Goal: Task Accomplishment & Management: Manage account settings

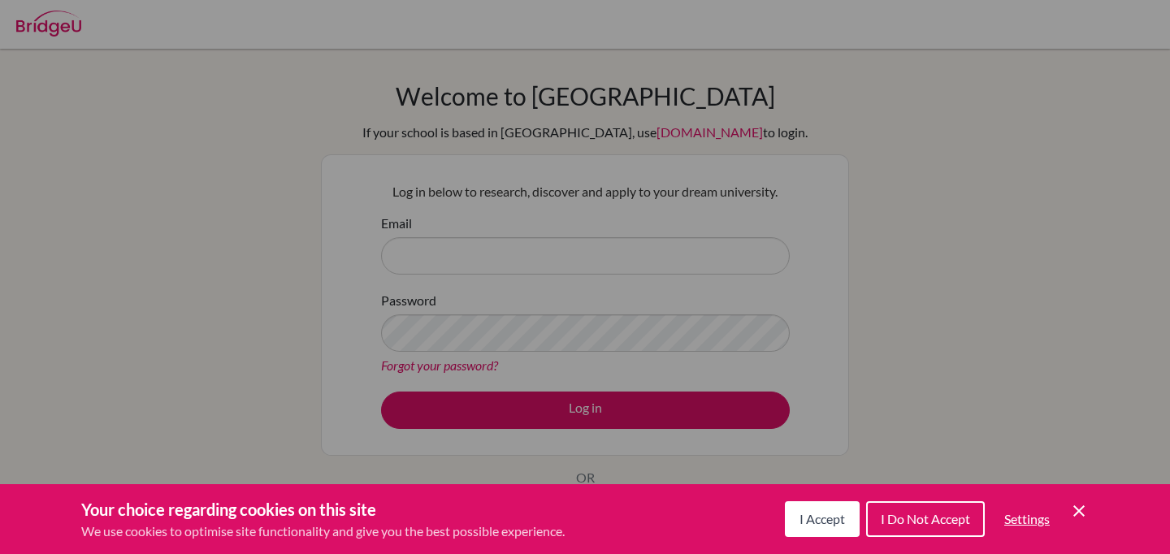
click at [940, 522] on span "I Do Not Accept" at bounding box center [925, 518] width 89 height 15
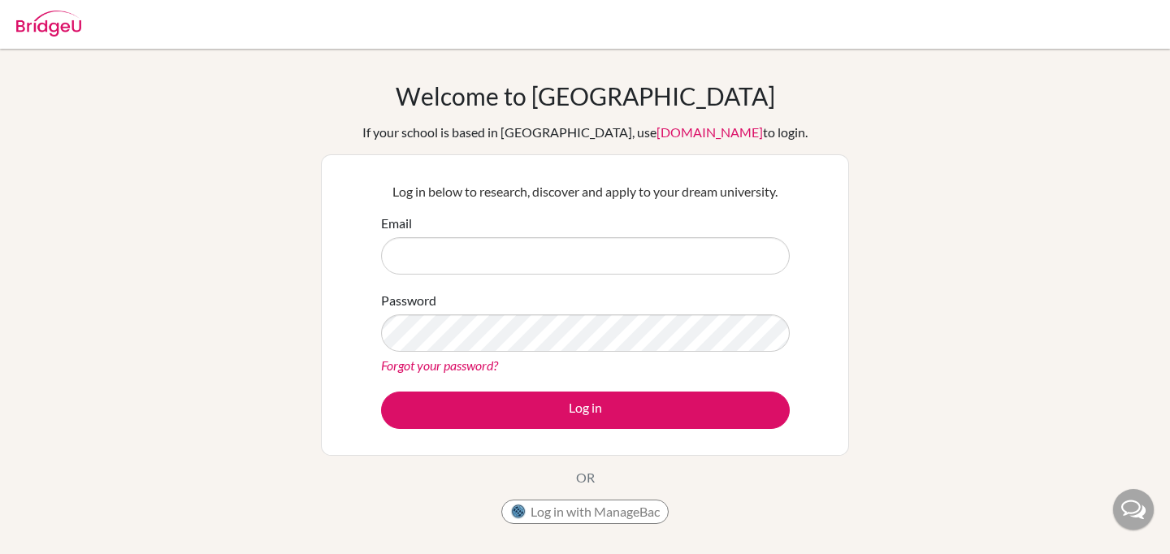
click at [66, 24] on img at bounding box center [48, 24] width 65 height 26
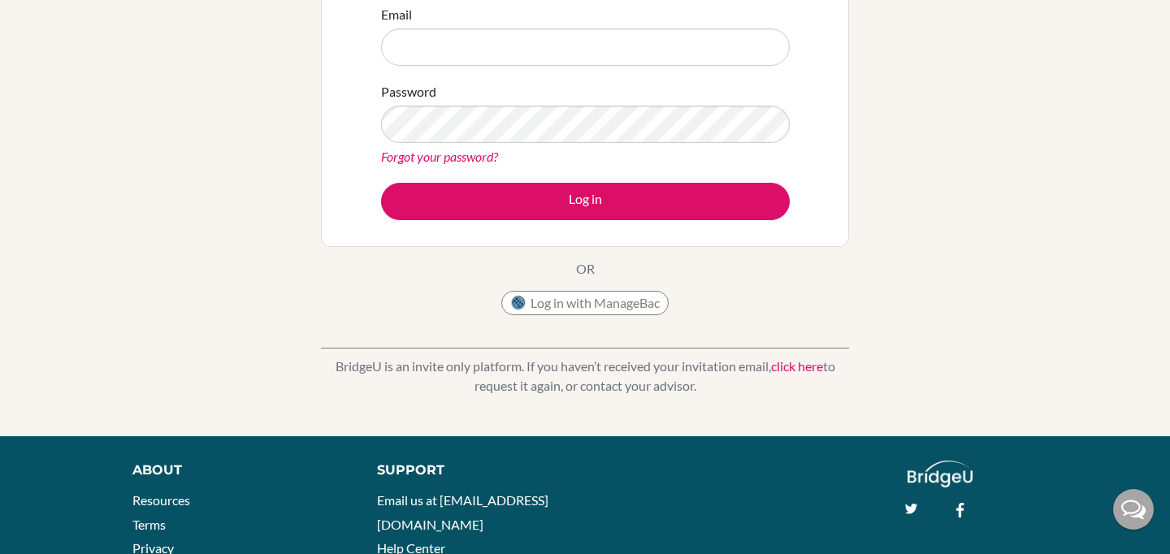
scroll to position [312, 0]
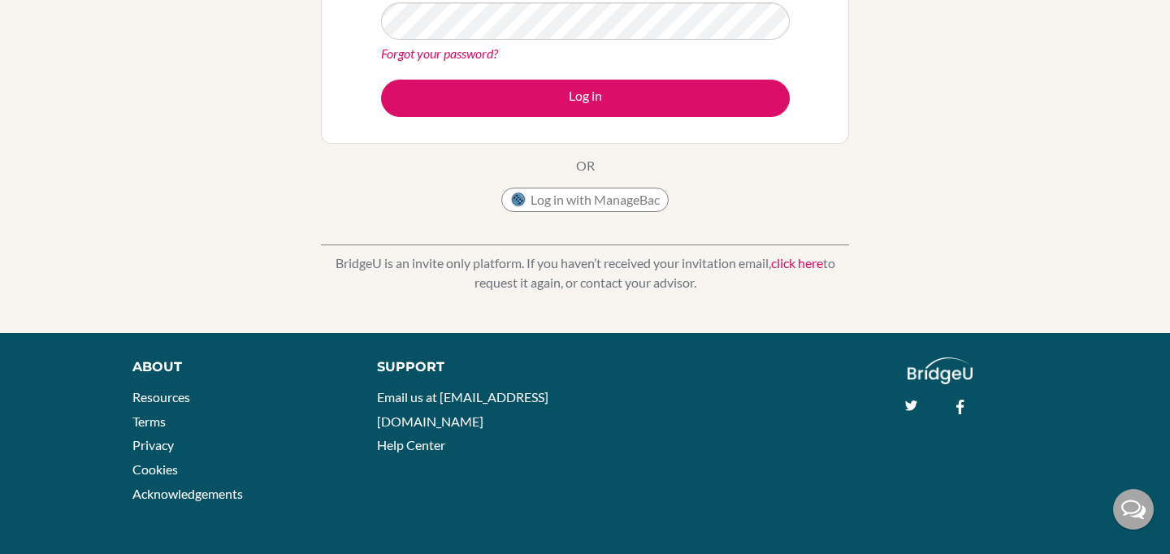
click at [797, 267] on link "click here" at bounding box center [797, 262] width 52 height 15
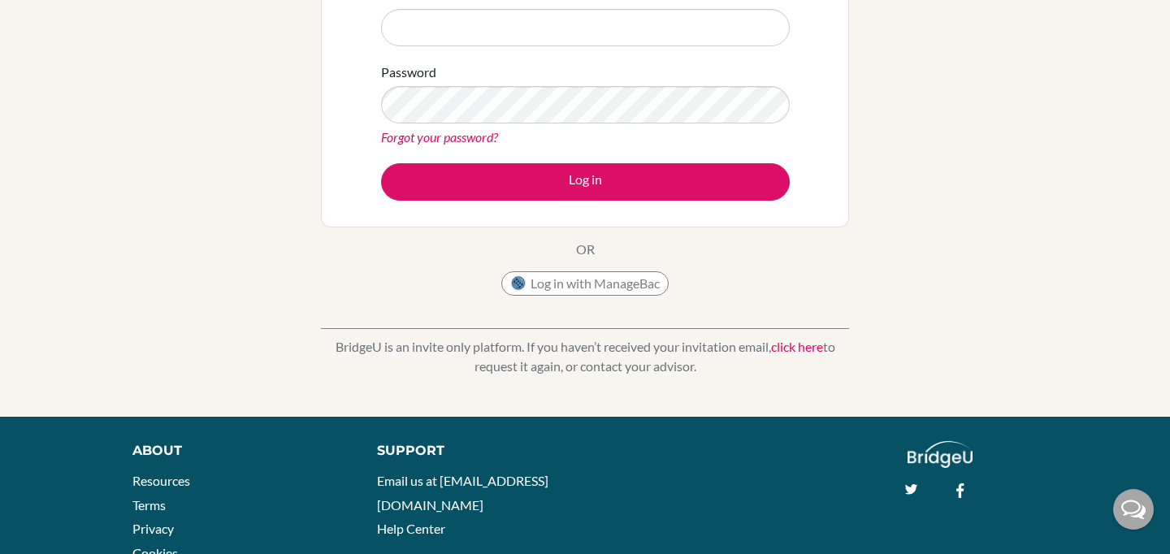
click at [786, 349] on link "click here" at bounding box center [797, 346] width 52 height 15
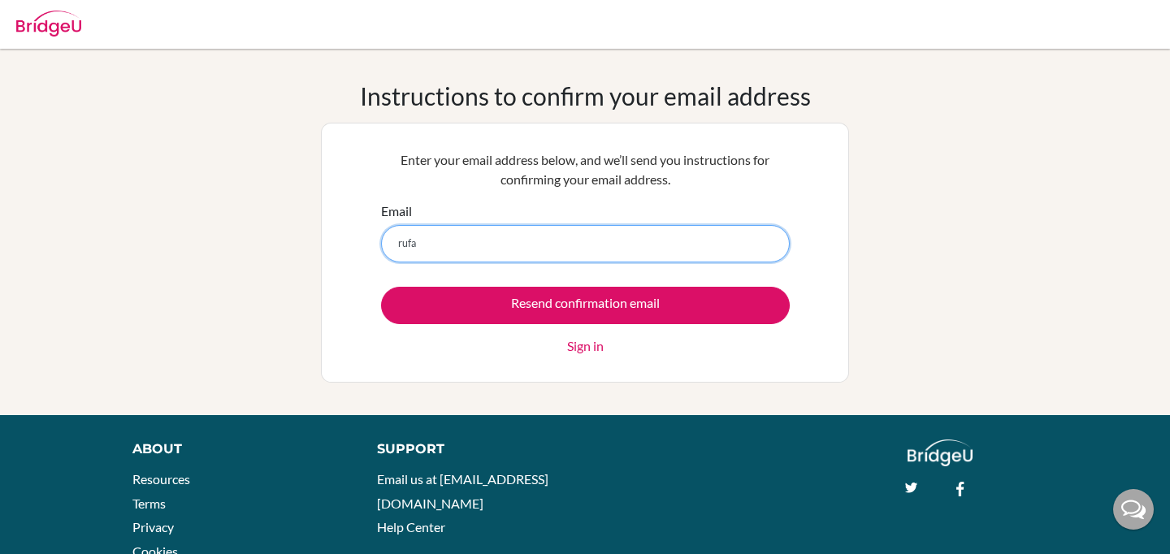
click at [495, 248] on input "rufa" at bounding box center [585, 243] width 409 height 37
type input "rufaida.atstsabita@sisschools.org"
click at [381, 287] on input "Resend confirmation email" at bounding box center [585, 305] width 409 height 37
